Goal: Navigation & Orientation: Find specific page/section

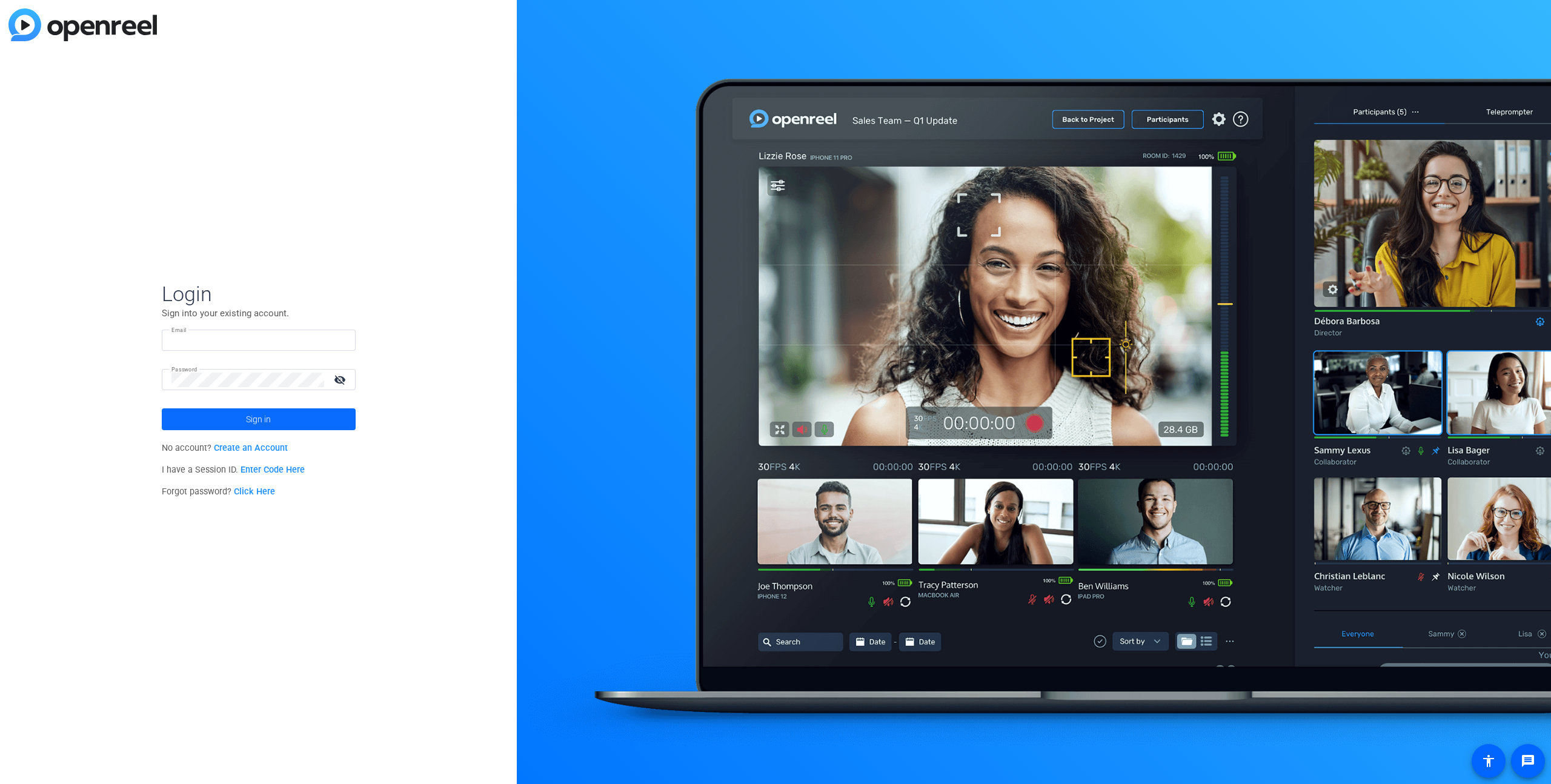
type input "[EMAIL_ADDRESS][DOMAIN_NAME]"
click at [220, 413] on span at bounding box center [259, 419] width 194 height 29
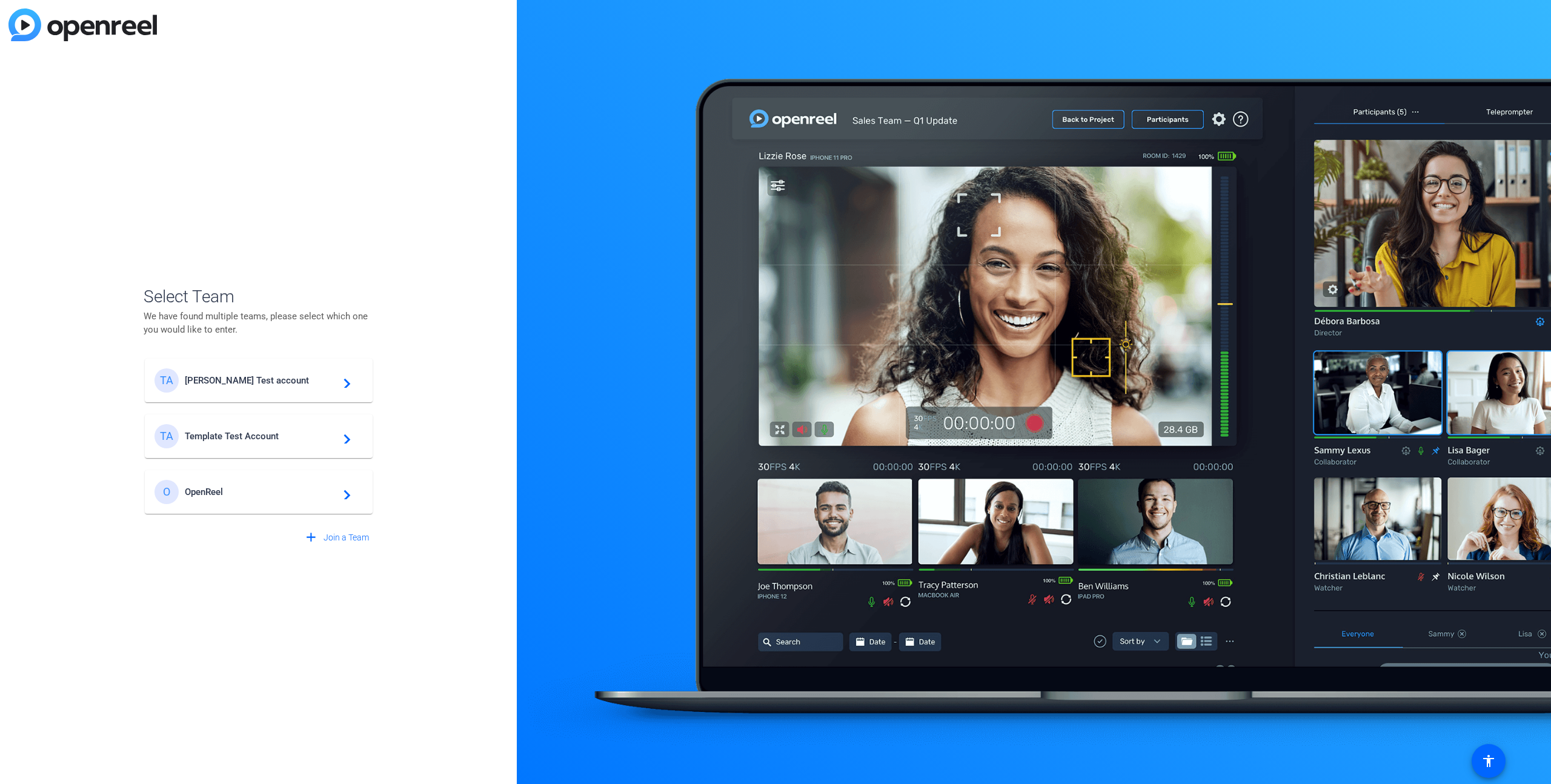
click at [259, 377] on span "[PERSON_NAME] Test account" at bounding box center [260, 381] width 152 height 11
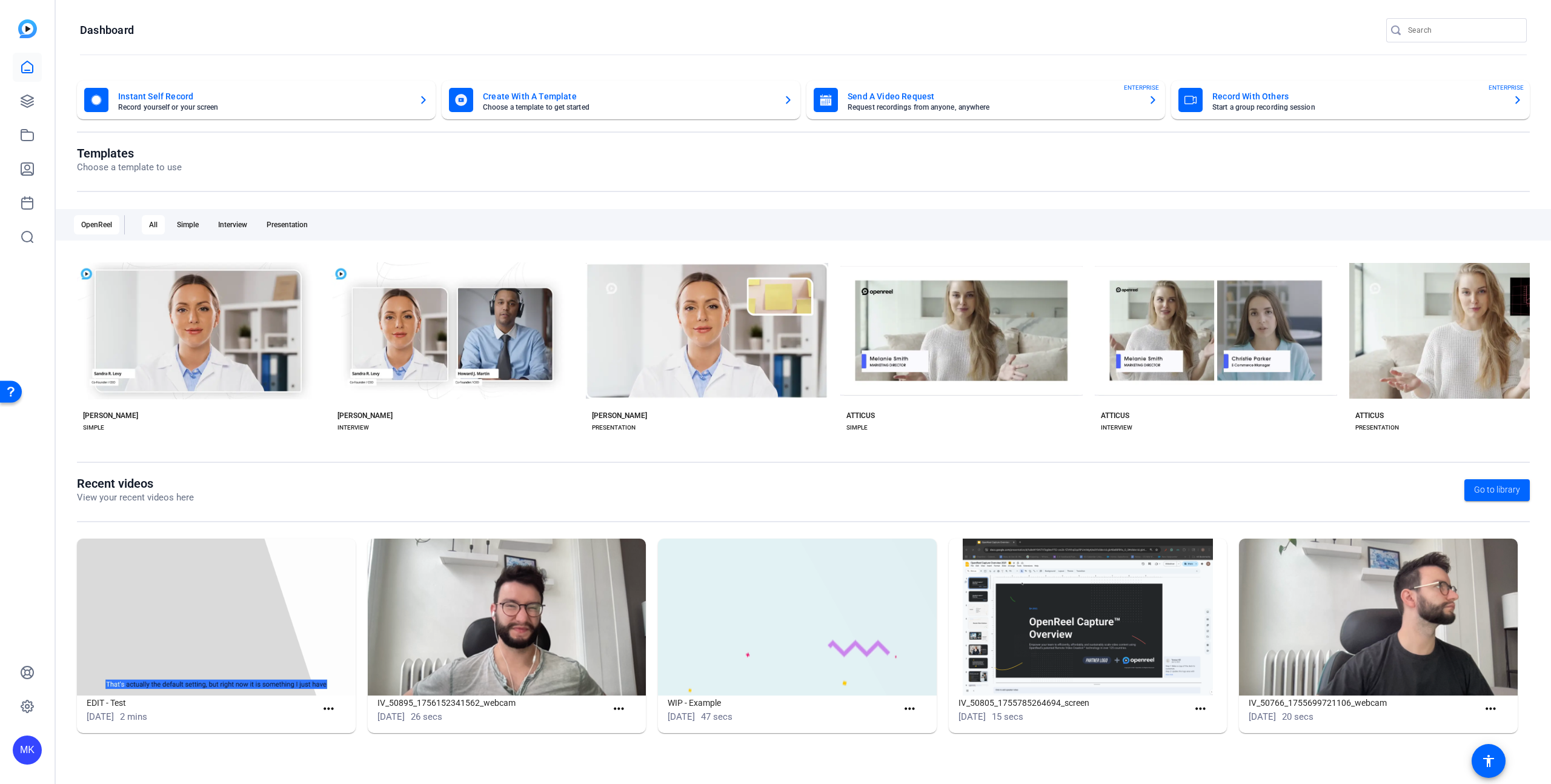
click at [31, 744] on div "MK" at bounding box center [27, 750] width 29 height 29
